Goal: Check status: Check status

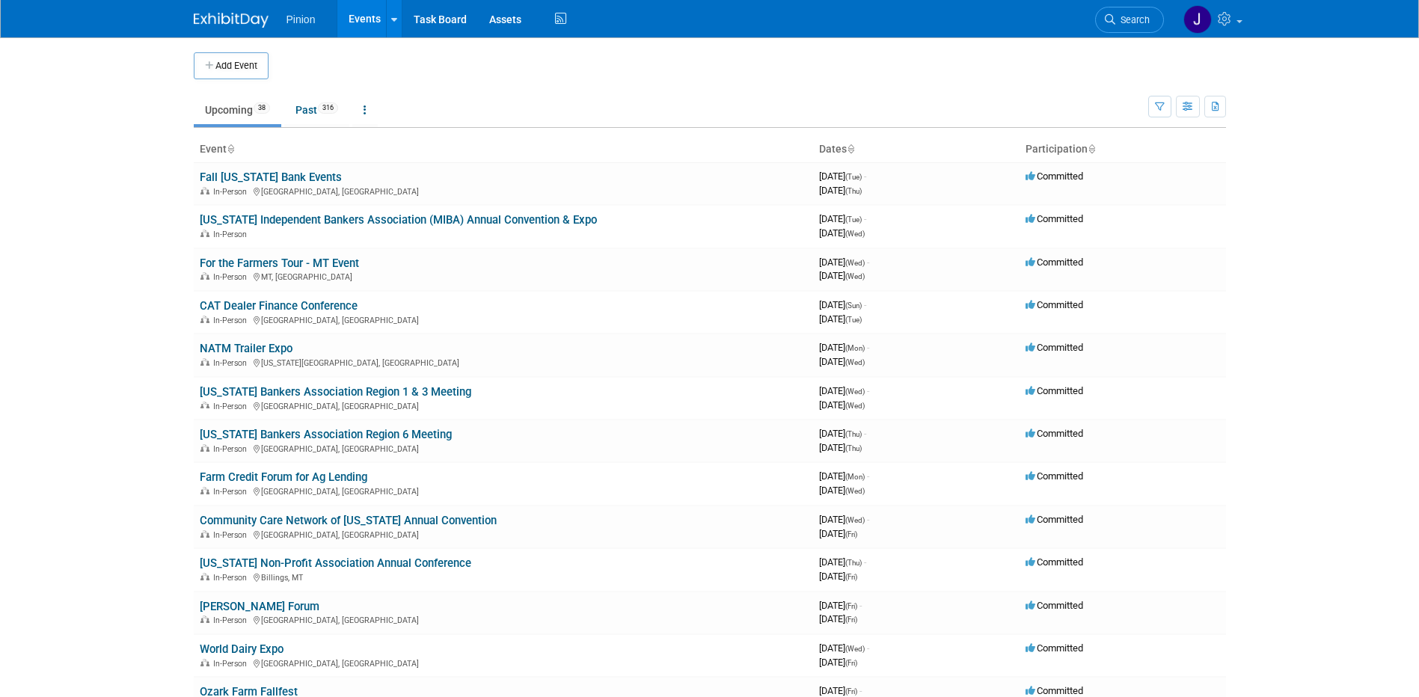
drag, startPoint x: 251, startPoint y: 171, endPoint x: 263, endPoint y: 187, distance: 20.2
click at [251, 171] on link "Fall [US_STATE] Bank Events" at bounding box center [271, 177] width 142 height 13
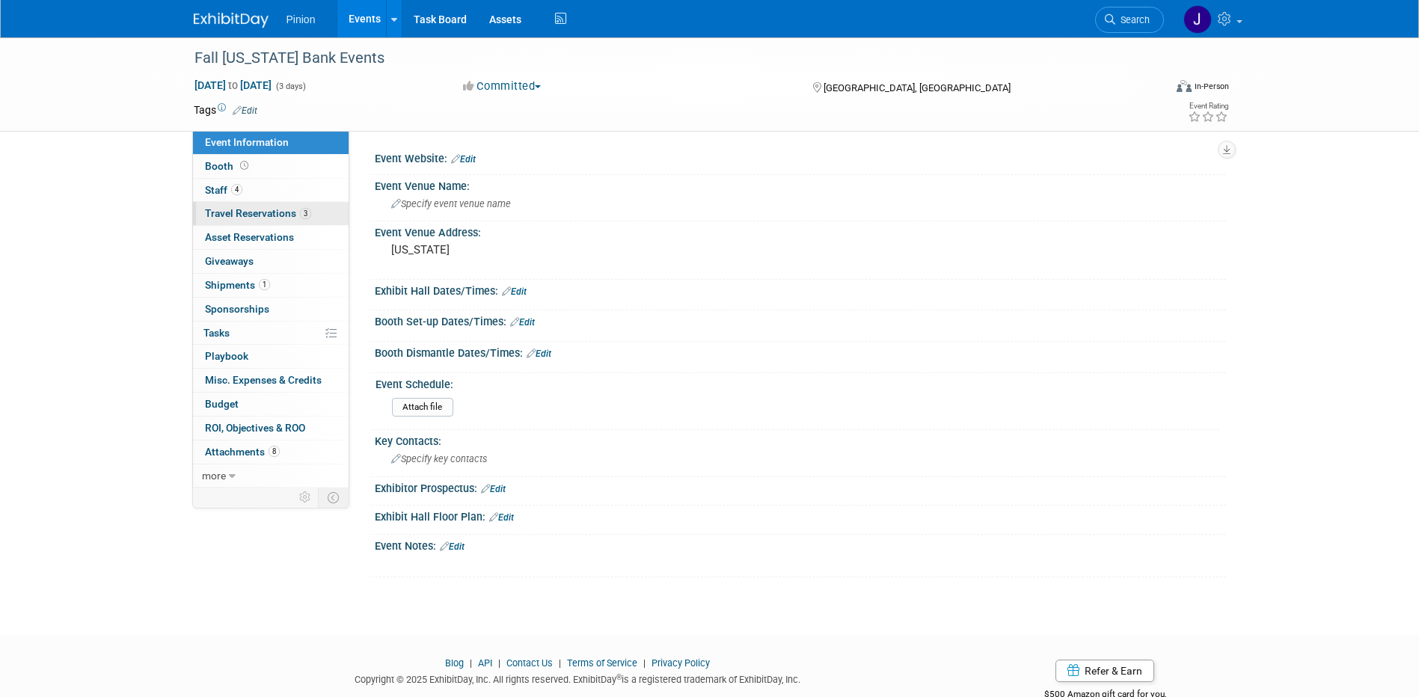
click at [277, 206] on link "3 Travel Reservations 3" at bounding box center [271, 213] width 156 height 23
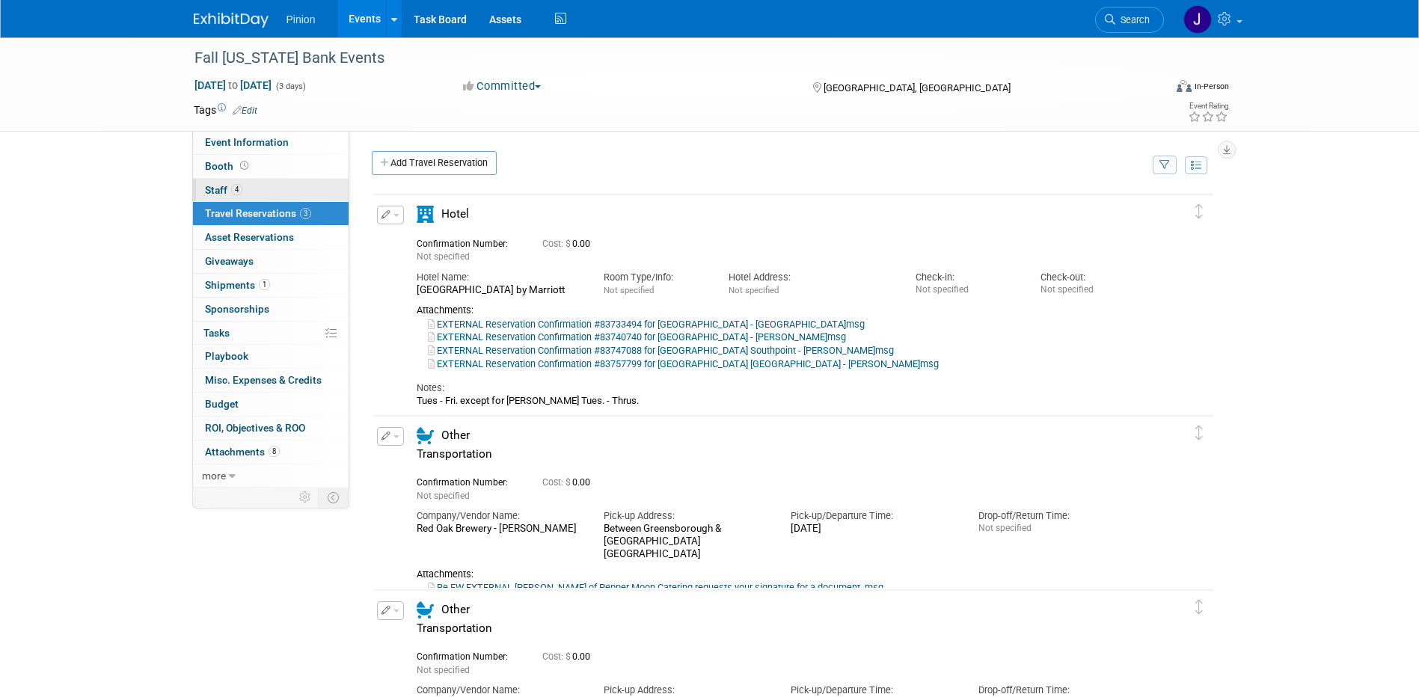
click at [269, 188] on link "4 Staff 4" at bounding box center [271, 190] width 156 height 23
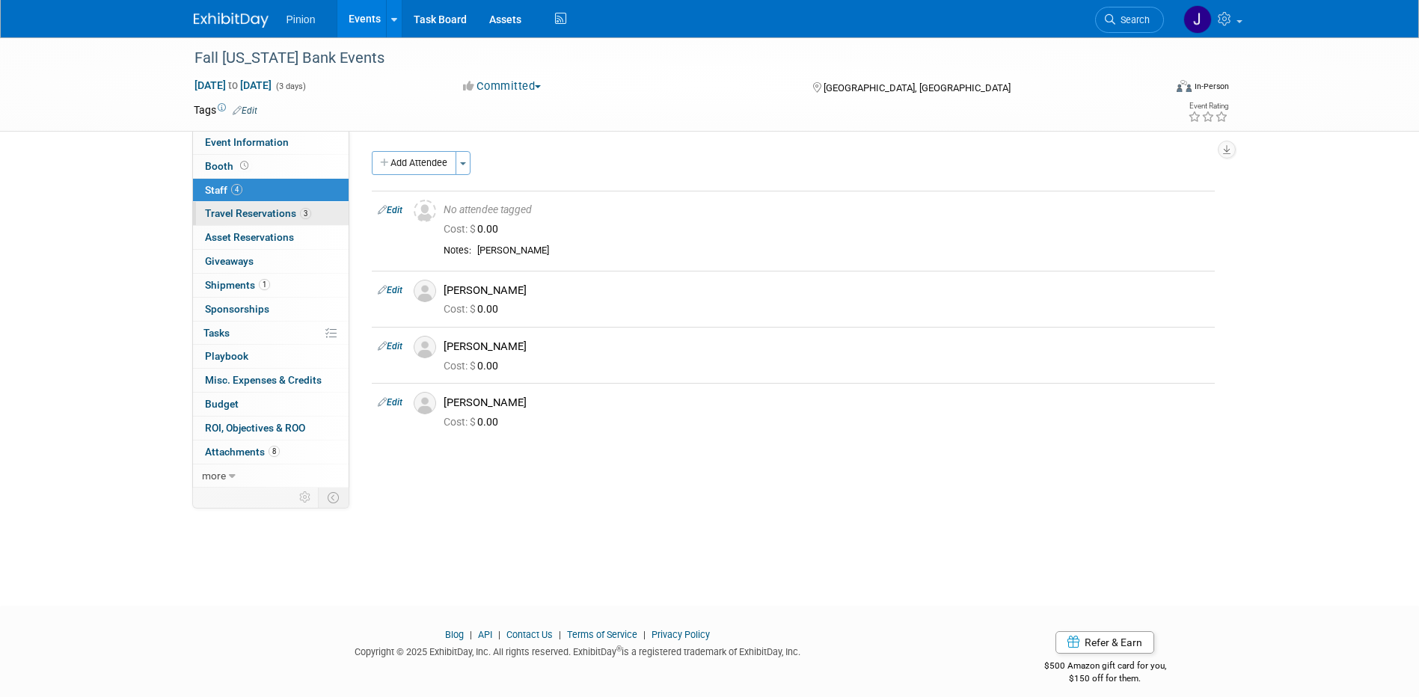
click at [284, 215] on span "Travel Reservations 3" at bounding box center [258, 213] width 106 height 12
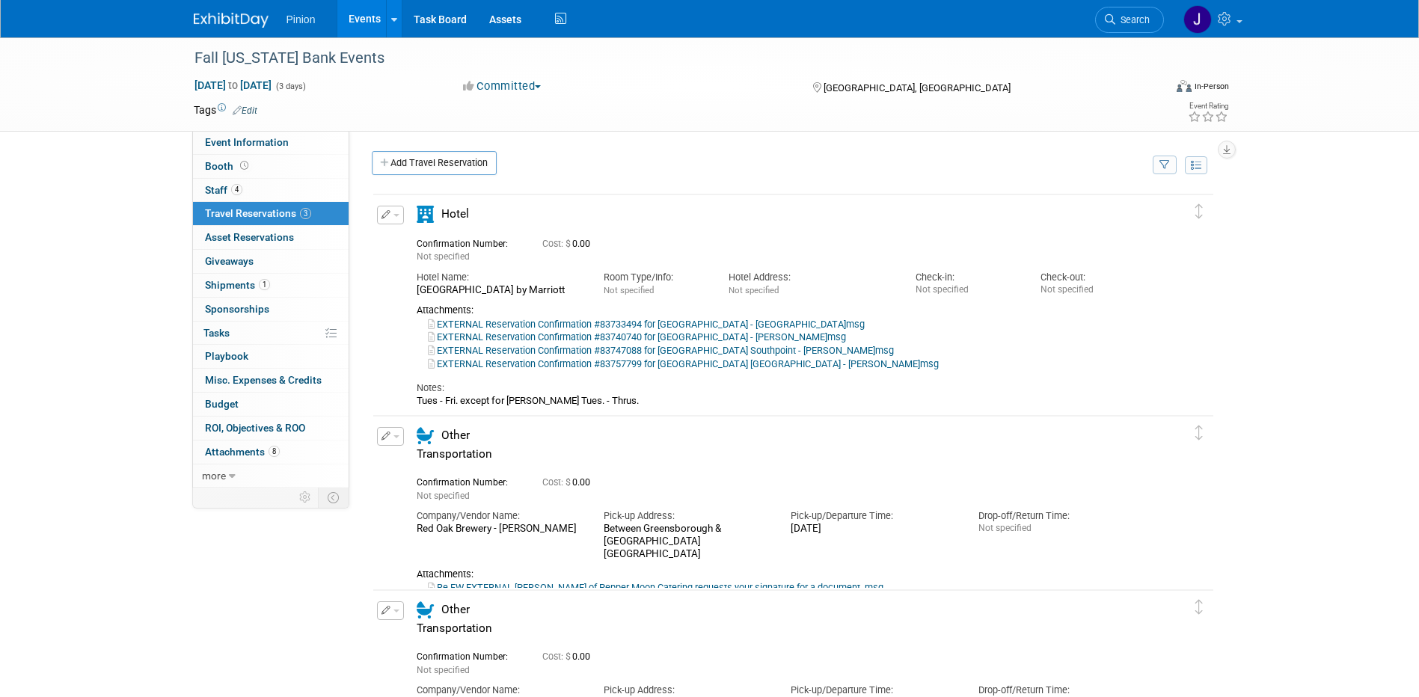
click at [685, 364] on link "EXTERNAL Reservation Confirmation #83757799 for Fairfield Inn Suites Durham Sou…" at bounding box center [683, 363] width 511 height 11
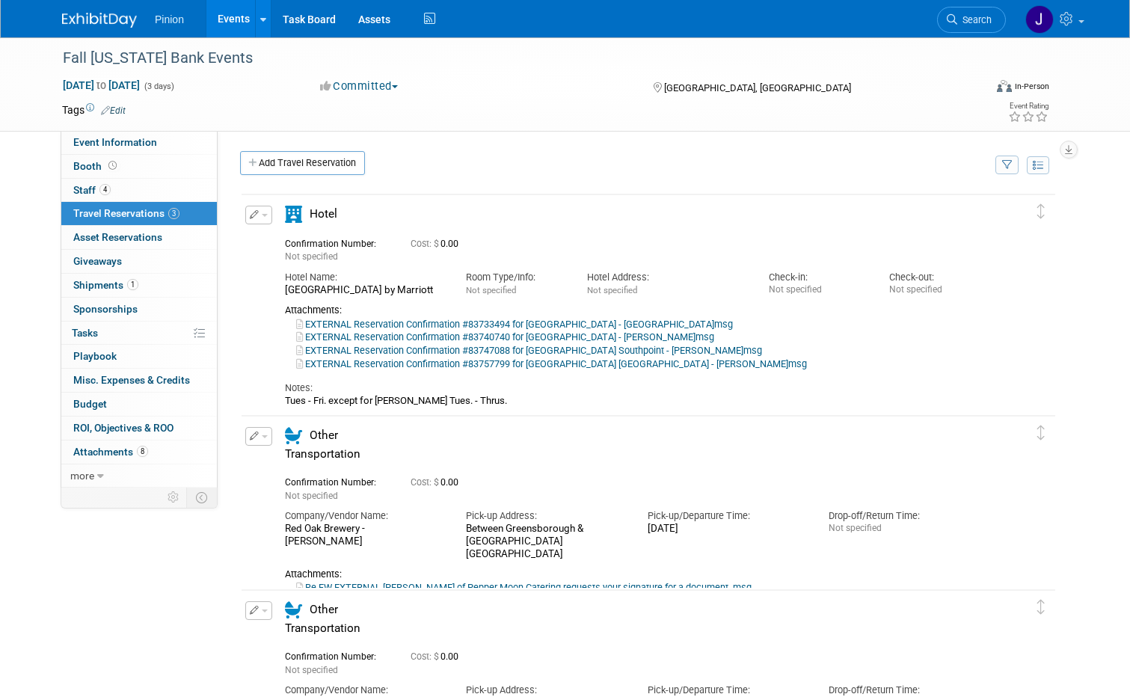
click at [595, 353] on link "EXTERNAL Reservation Confirmation #83747088 for Fairfield Inn Suites Durham Sou…" at bounding box center [529, 350] width 466 height 11
click at [699, 335] on link "EXTERNAL Reservation Confirmation #83740740 for Fairfield Inn Suites Durham Sou…" at bounding box center [505, 336] width 418 height 11
click at [521, 322] on link "EXTERNAL Reservation Confirmation #83733494 for Fairfield Inn Suites Durham Sou…" at bounding box center [514, 324] width 437 height 11
